Goal: Information Seeking & Learning: Learn about a topic

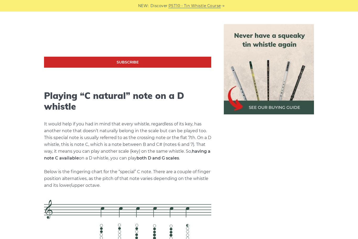
scroll to position [1057, 0]
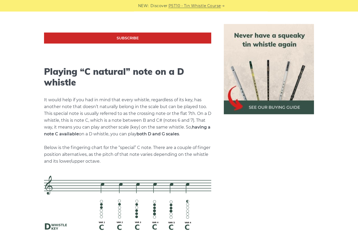
click at [267, 81] on img at bounding box center [269, 69] width 90 height 90
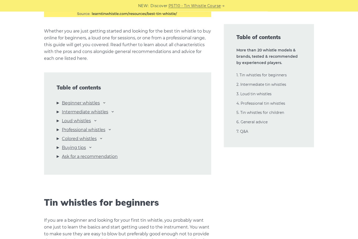
scroll to position [528, 0]
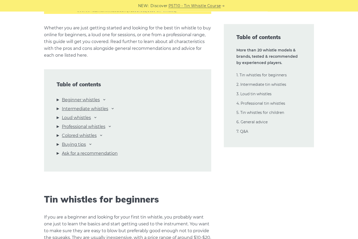
click at [71, 103] on link "Beginner whistles" at bounding box center [81, 100] width 38 height 7
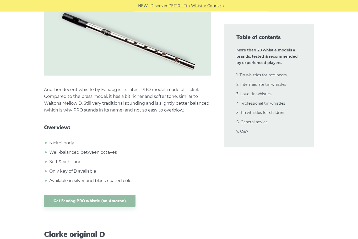
scroll to position [1509, 0]
click at [80, 198] on link "Get Feadog PRO whistle (on Amazon)" at bounding box center [90, 201] width 92 height 12
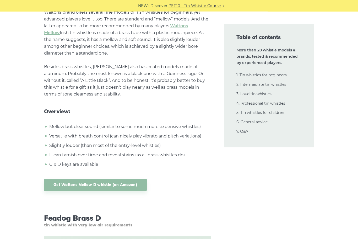
scroll to position [1013, 0]
click at [86, 179] on link "Get Waltons Mellow D whistle (on Amazon)" at bounding box center [95, 184] width 103 height 12
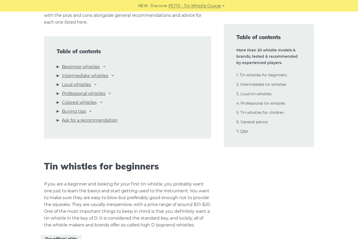
scroll to position [562, 0]
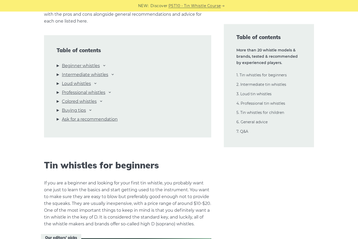
click at [72, 112] on link "Buying tips" at bounding box center [74, 110] width 24 height 7
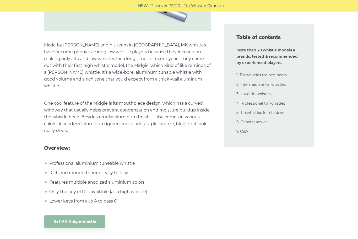
scroll to position [8390, 0]
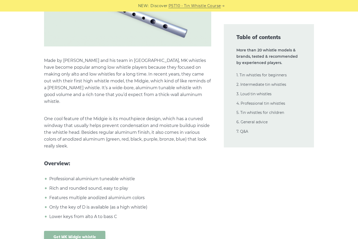
click at [246, 75] on link "1. Tin whistles for beginners" at bounding box center [262, 75] width 50 height 5
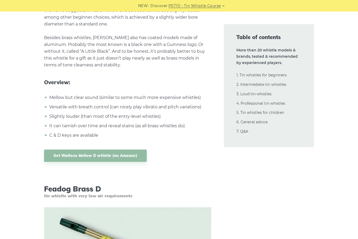
scroll to position [1041, 0]
click at [74, 155] on link "Get Waltons Mellow D whistle (on Amazon)" at bounding box center [95, 156] width 103 height 12
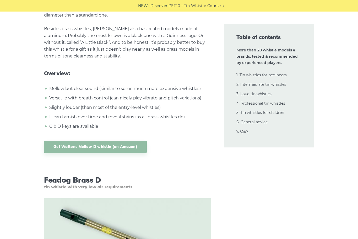
click at [254, 85] on link "2. Intermediate tin whistles" at bounding box center [262, 84] width 50 height 5
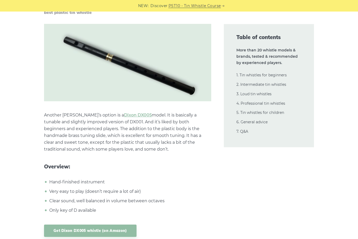
scroll to position [3079, 0]
click at [72, 226] on link "Get Dixon DX005 whistle (on Amazon)" at bounding box center [90, 231] width 93 height 12
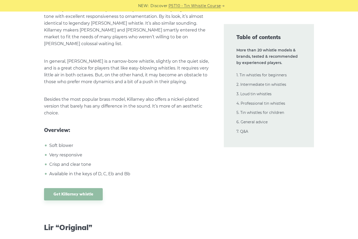
scroll to position [3439, 0]
click at [67, 188] on link "Get Killarney whistle" at bounding box center [73, 194] width 59 height 12
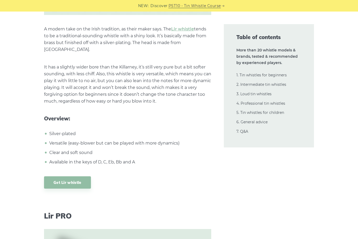
scroll to position [3728, 0]
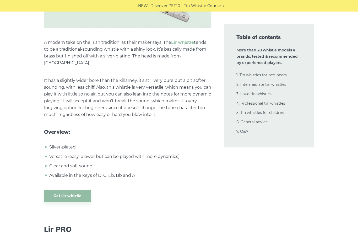
click at [65, 190] on link "Get Lir whistle" at bounding box center [67, 196] width 47 height 12
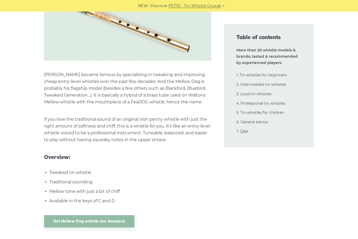
scroll to position [4569, 0]
click at [61, 215] on link "Get Mellow Dog whistle (on Amazon)" at bounding box center [89, 221] width 91 height 12
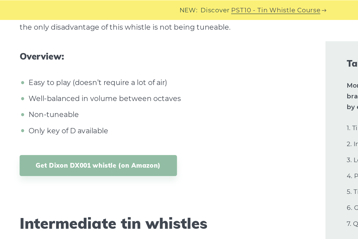
scroll to position [2749, 0]
